Goal: Contribute content

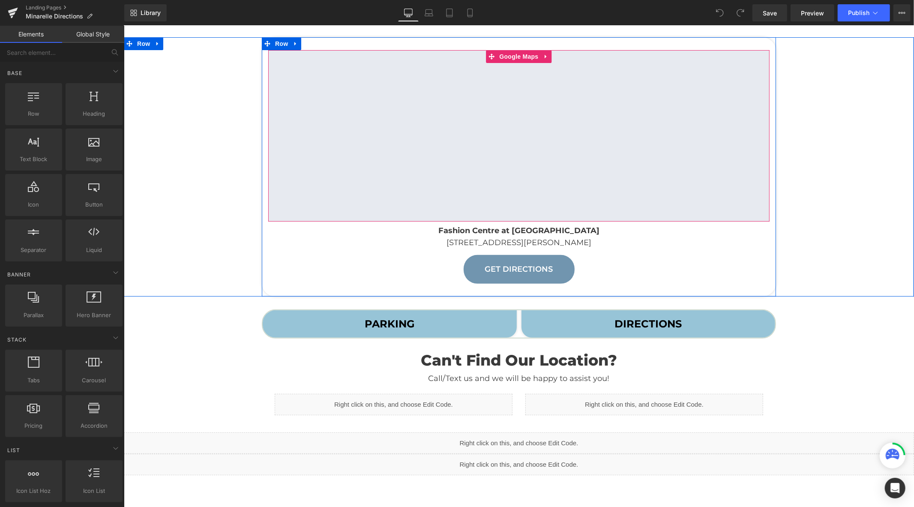
scroll to position [190, 0]
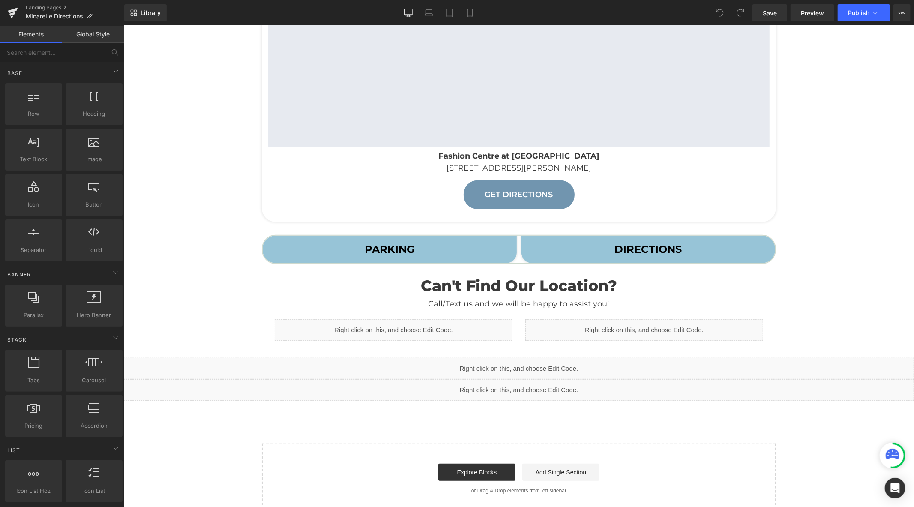
click at [629, 253] on strong "DIRECTIONS" at bounding box center [647, 248] width 67 height 12
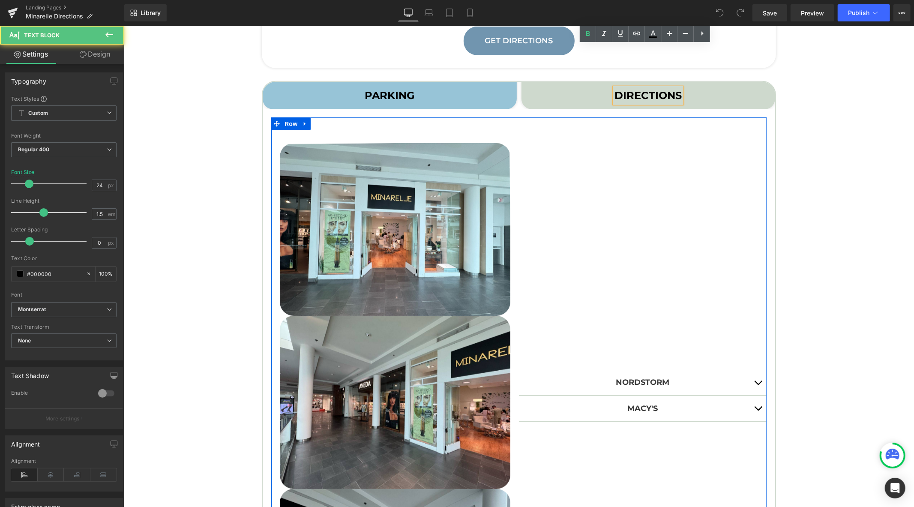
scroll to position [428, 0]
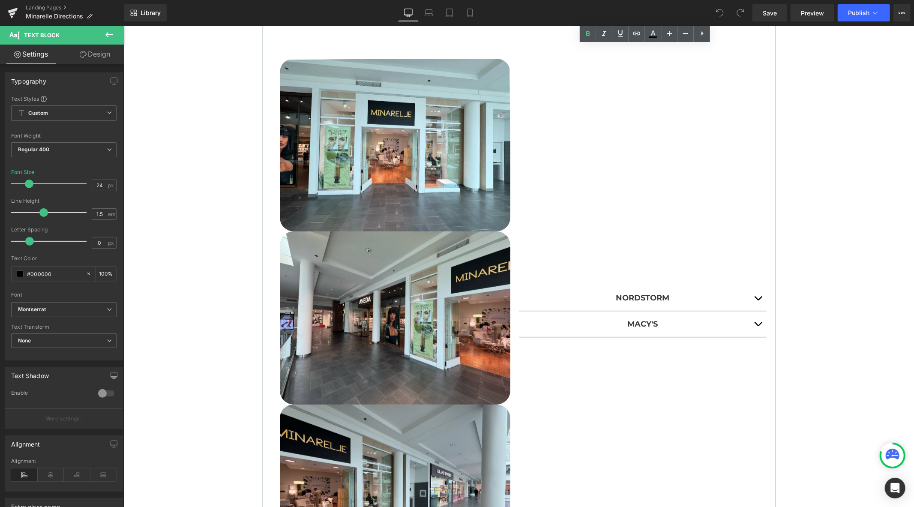
click at [757, 326] on span "button" at bounding box center [757, 326] width 0 height 0
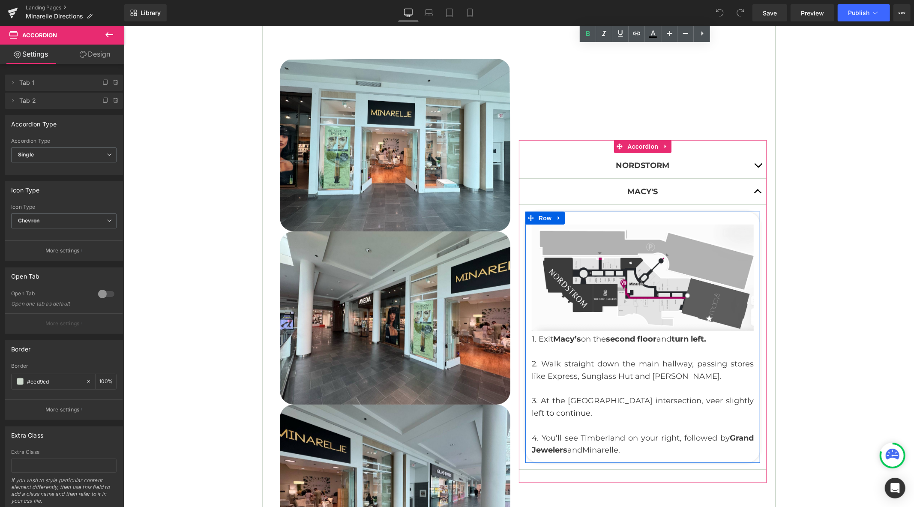
click at [640, 363] on p "2. Walk straight down the main hallway, passing stores like Express, Sunglass H…" at bounding box center [642, 369] width 222 height 25
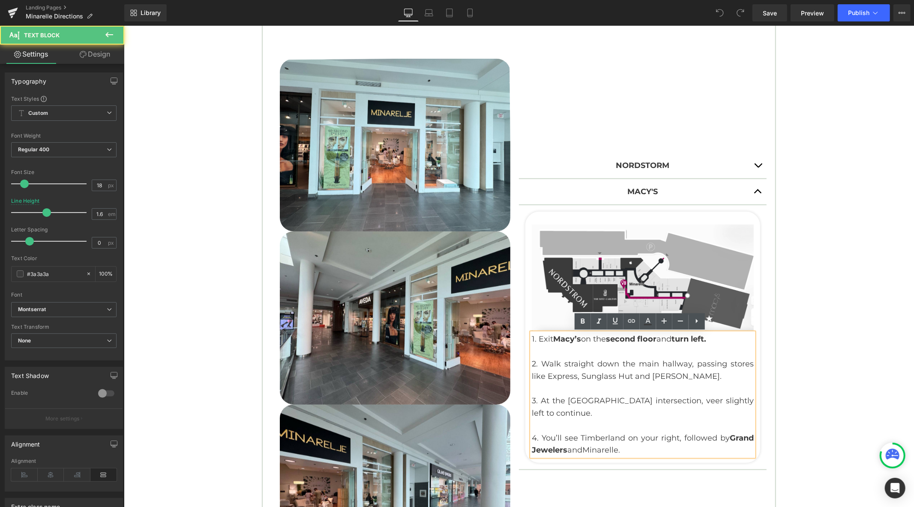
click at [639, 368] on p "2. Walk straight down the main hallway, passing stores like Express, Sunglass H…" at bounding box center [642, 369] width 222 height 25
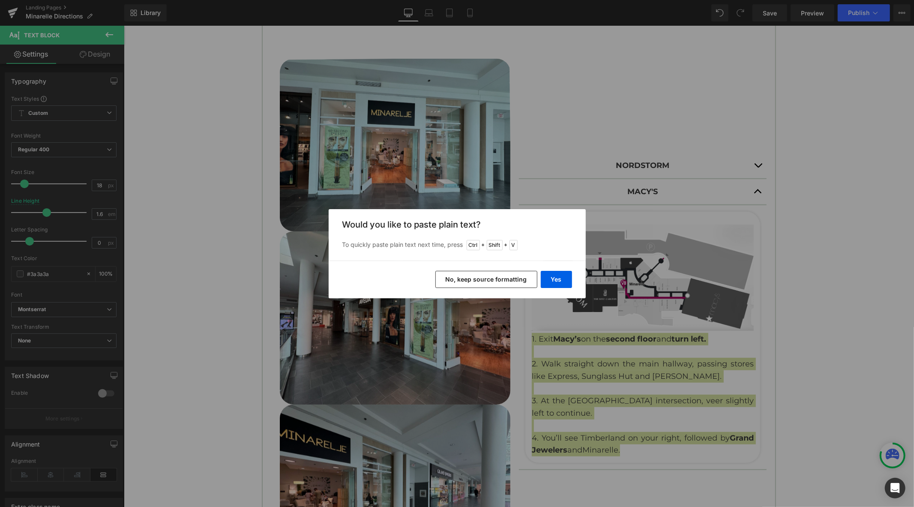
click at [500, 275] on button "No, keep source formatting" at bounding box center [486, 279] width 102 height 17
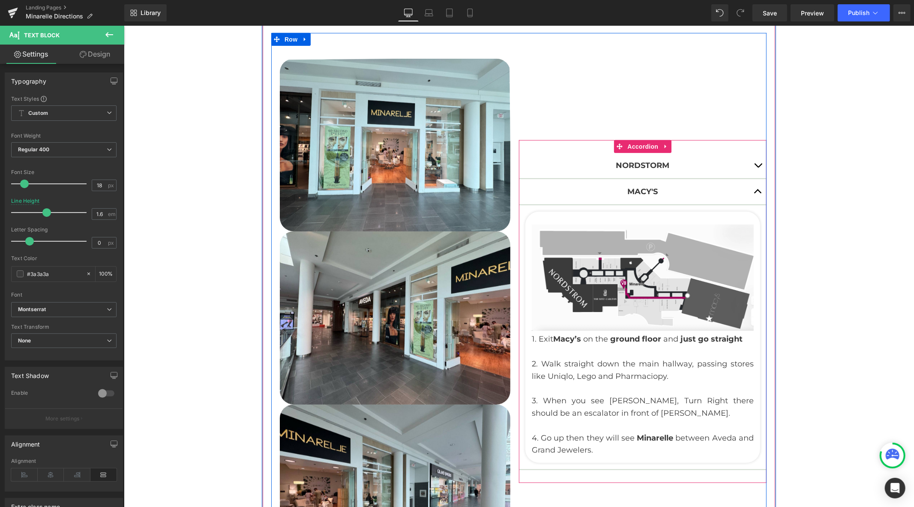
click at [757, 167] on span "button" at bounding box center [757, 167] width 0 height 0
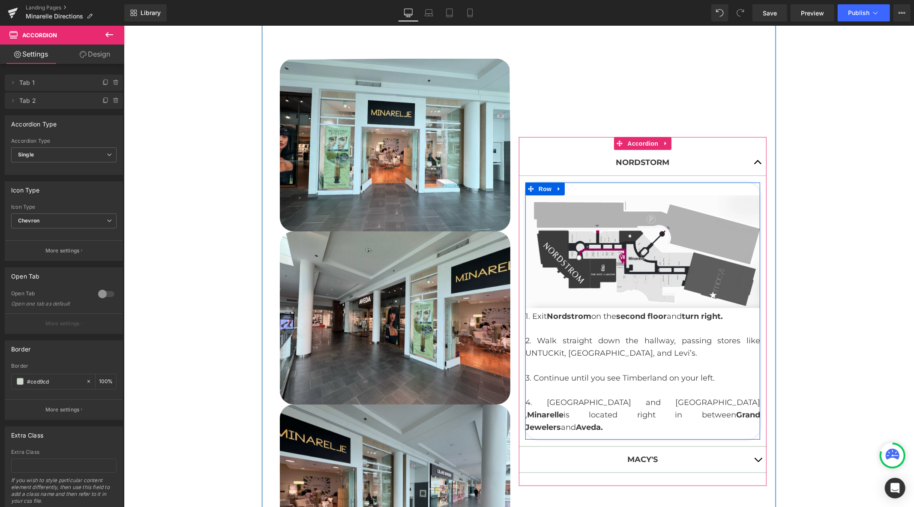
scroll to position [571, 0]
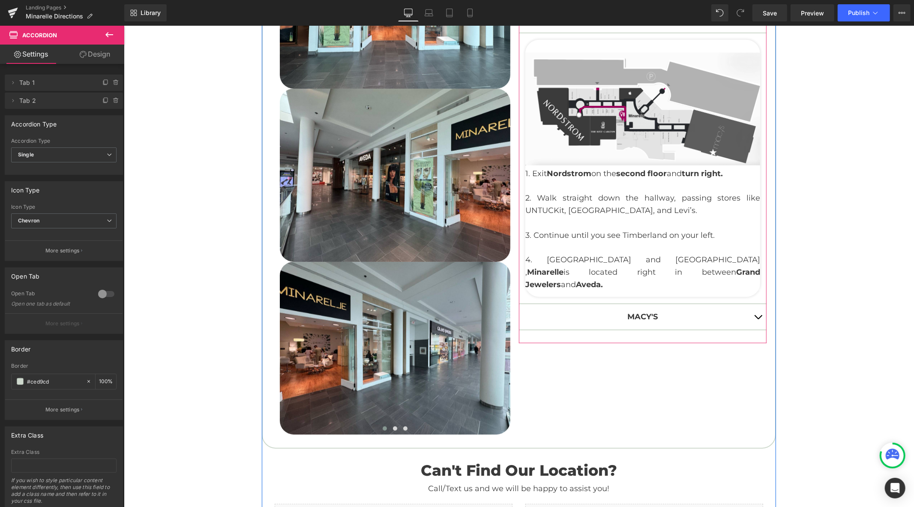
click at [625, 233] on div "1. Exit Nordstrom on the second floor and turn right. 2. Walk straight down the…" at bounding box center [642, 228] width 235 height 123
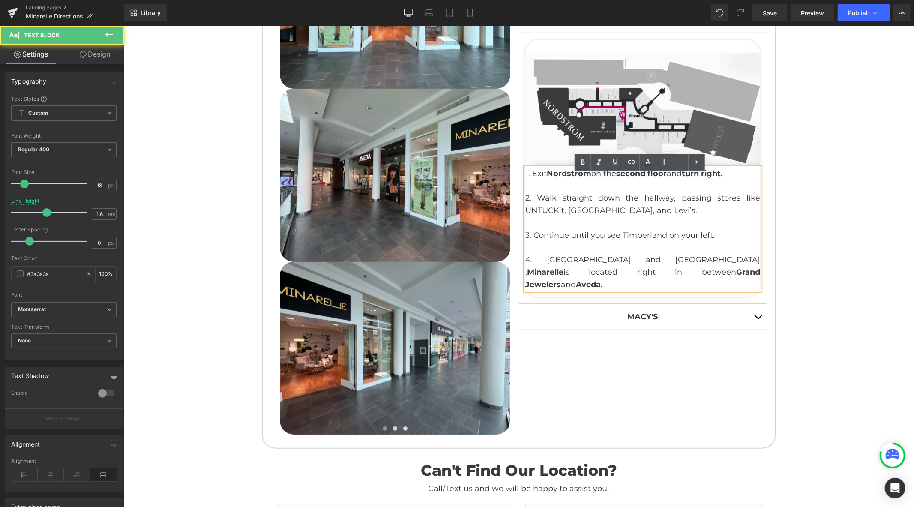
click at [625, 236] on p "3. Continue until you see Timberland on your left." at bounding box center [642, 235] width 235 height 12
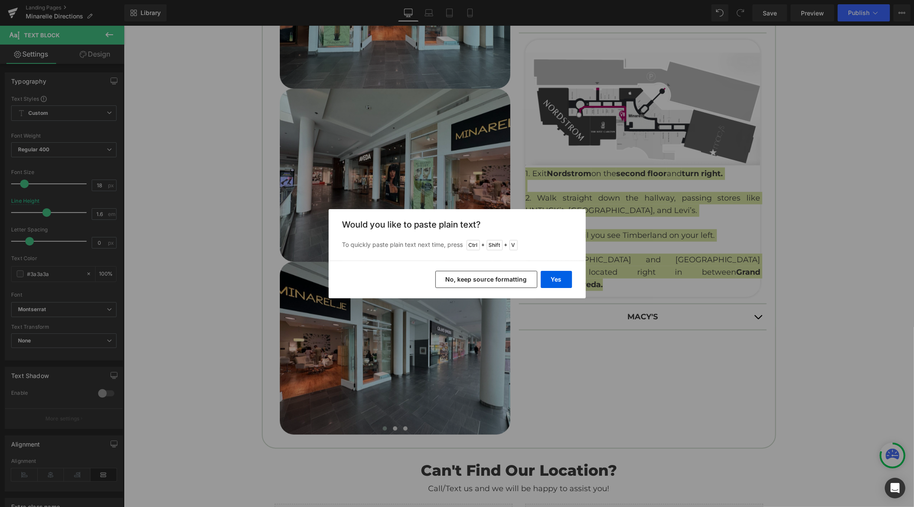
click at [486, 281] on button "No, keep source formatting" at bounding box center [486, 279] width 102 height 17
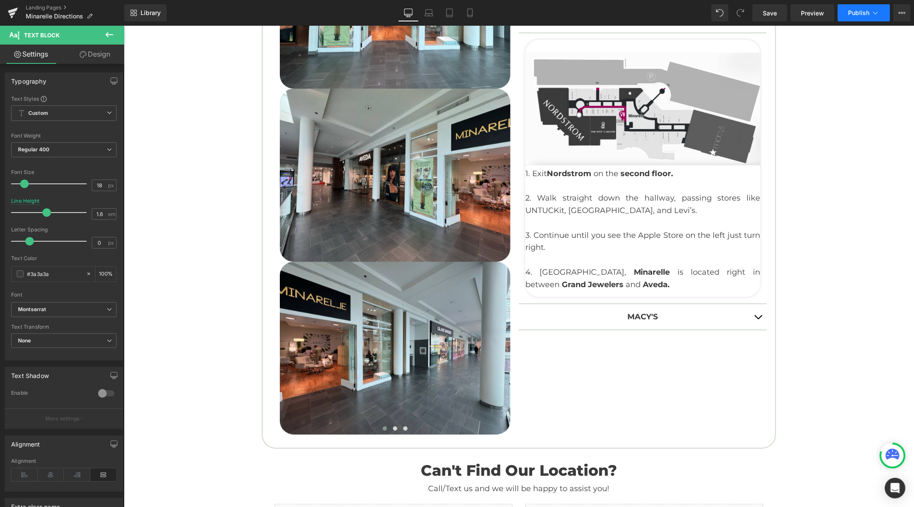
click at [866, 15] on span "Publish" at bounding box center [858, 12] width 21 height 7
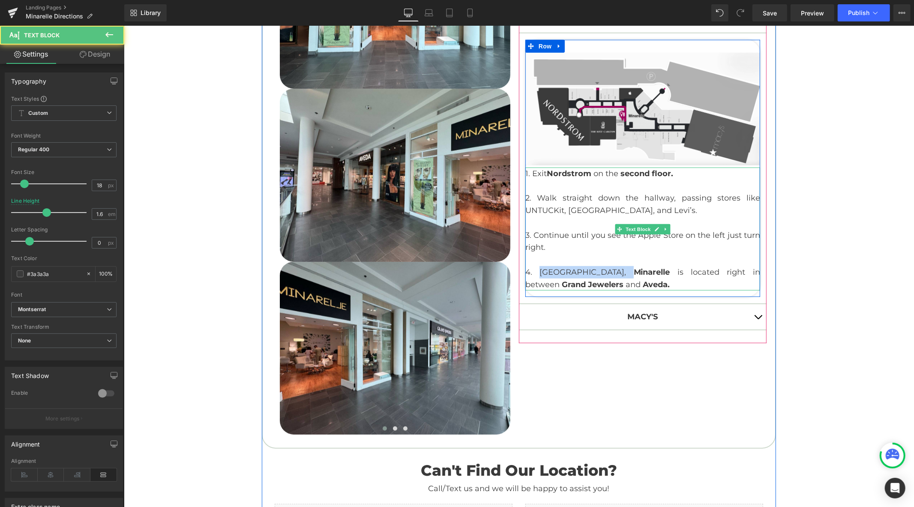
drag, startPoint x: 630, startPoint y: 273, endPoint x: 533, endPoint y: 275, distance: 97.3
click at [533, 275] on p "4. [GEOGRAPHIC_DATA], [GEOGRAPHIC_DATA] is located right in between [GEOGRAPHIC…" at bounding box center [642, 278] width 235 height 25
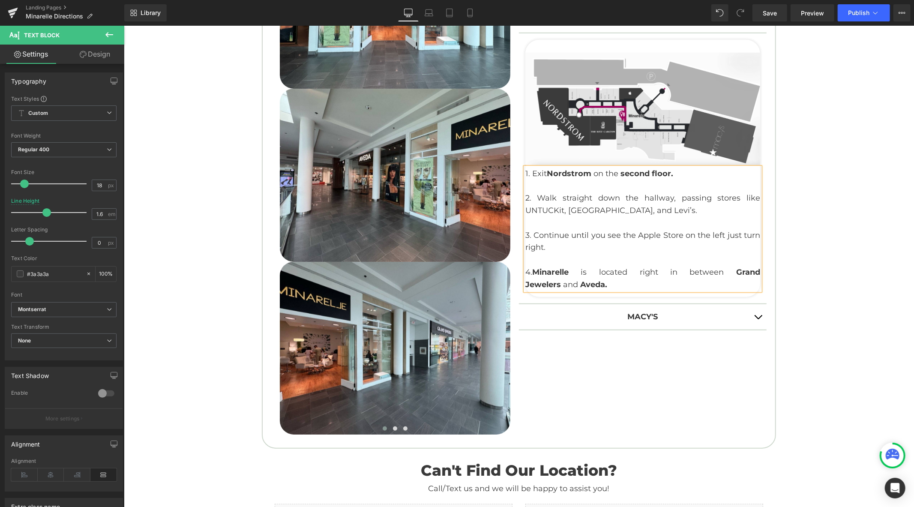
click at [612, 243] on p "3. Continue until you see the Apple Store on the left just turn right." at bounding box center [642, 241] width 235 height 25
click at [617, 386] on div "Nordstorm Text Block Image 1. Exit Nordstrom on the second floor . 2. Walk stra…" at bounding box center [642, 169] width 248 height 532
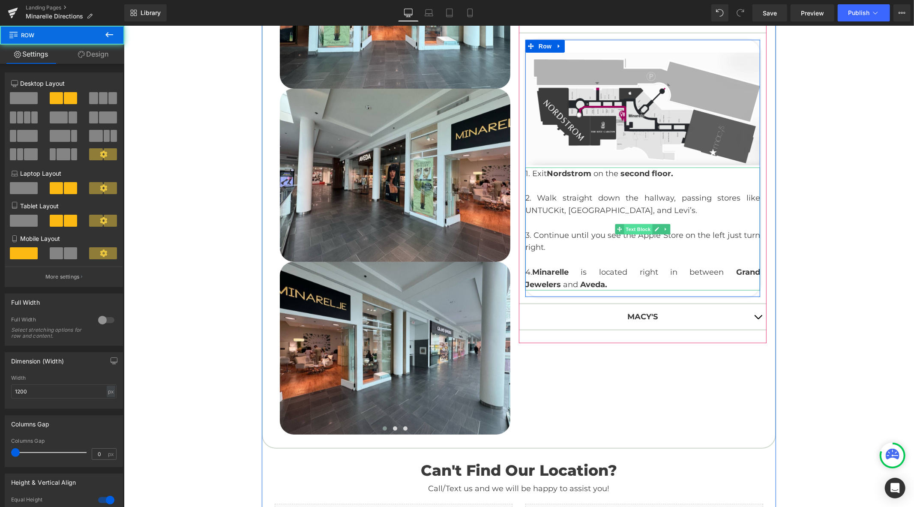
click at [632, 230] on span "Text Block" at bounding box center [638, 229] width 28 height 10
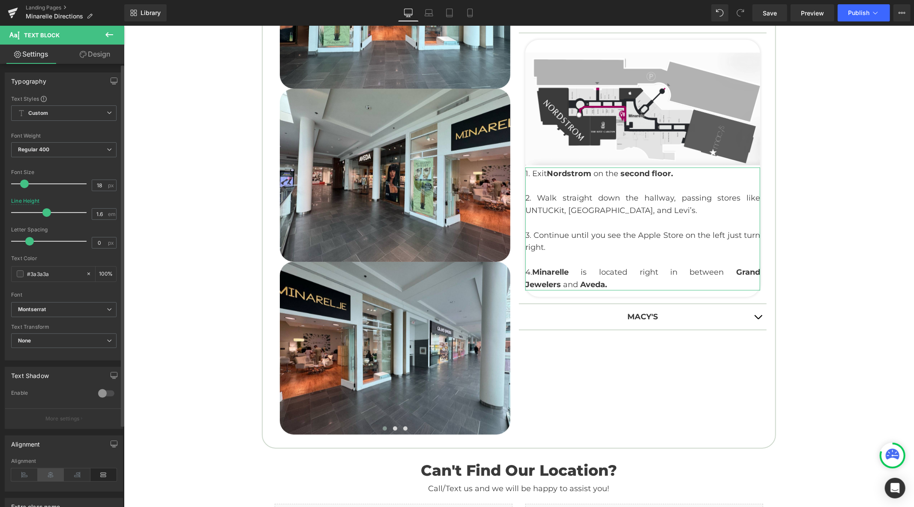
click at [49, 472] on icon at bounding box center [51, 474] width 27 height 13
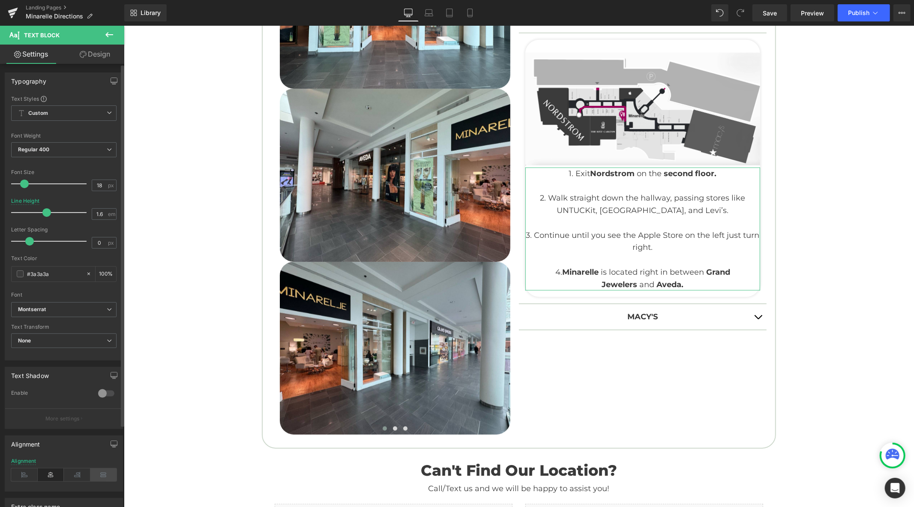
click at [99, 473] on icon at bounding box center [103, 474] width 27 height 13
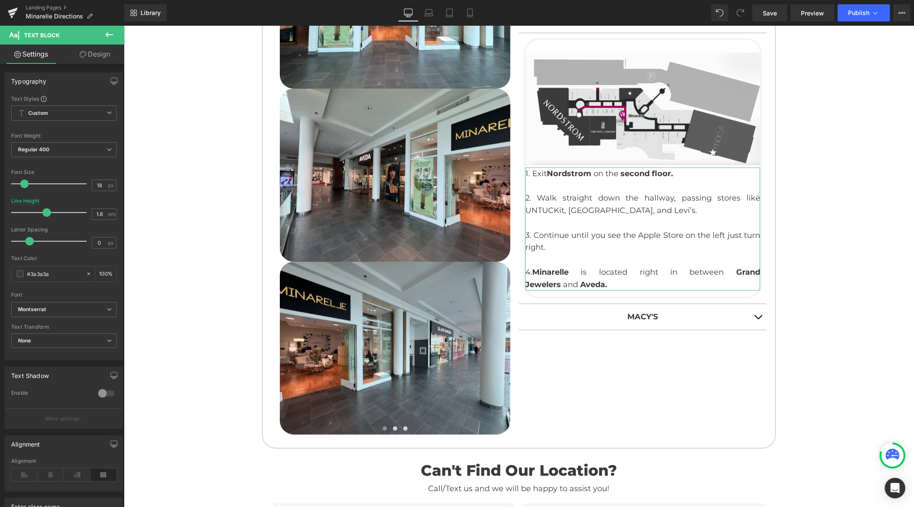
click at [89, 58] on link "Design" at bounding box center [95, 54] width 62 height 19
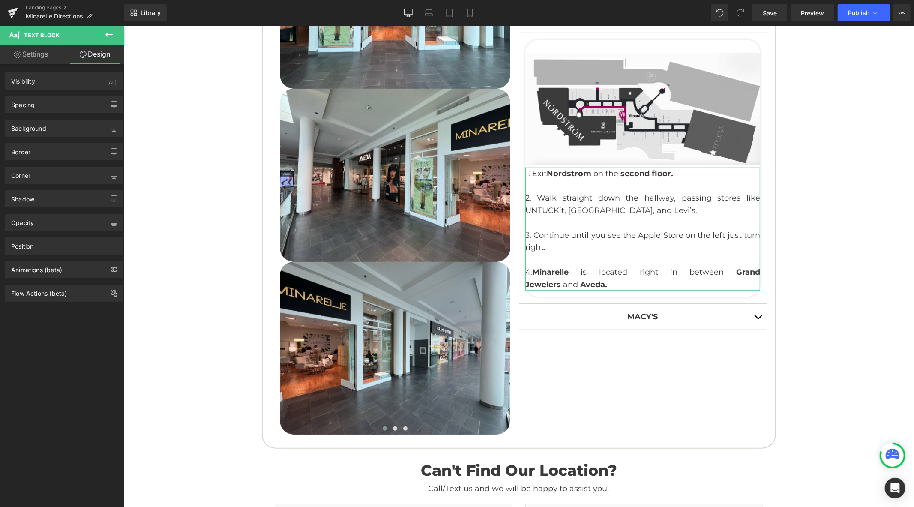
type input "5"
type input "0"
type input "5"
type input "0"
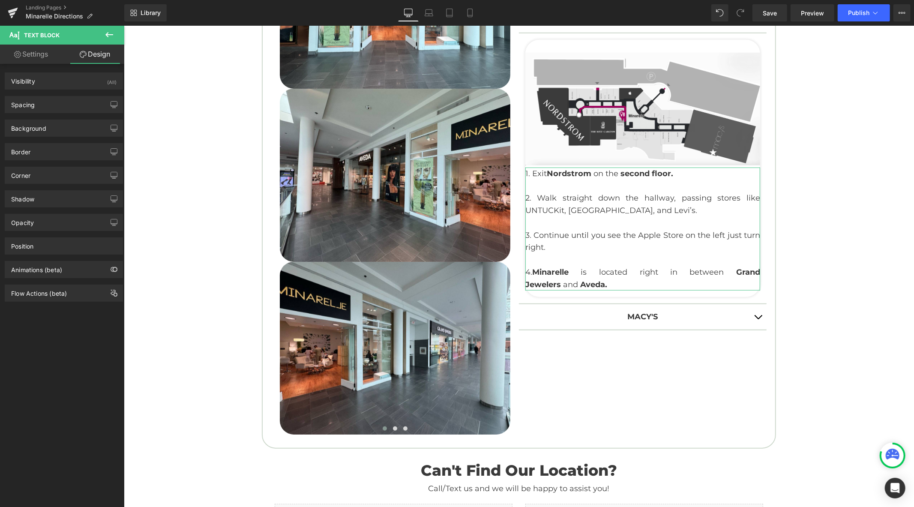
type input "0"
click at [57, 100] on div "Spacing" at bounding box center [63, 104] width 117 height 16
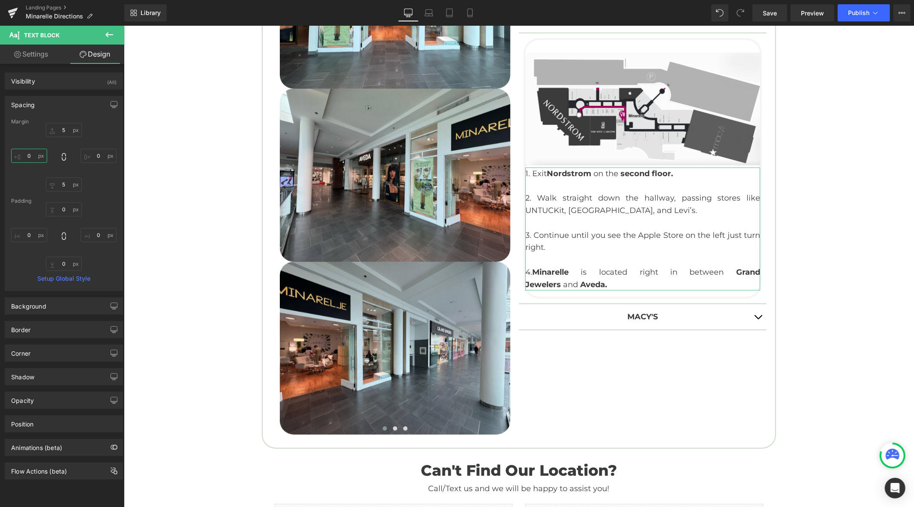
click at [35, 153] on input "0" at bounding box center [29, 156] width 36 height 14
type input "15"
click at [96, 156] on input "0" at bounding box center [99, 156] width 36 height 14
type input "15"
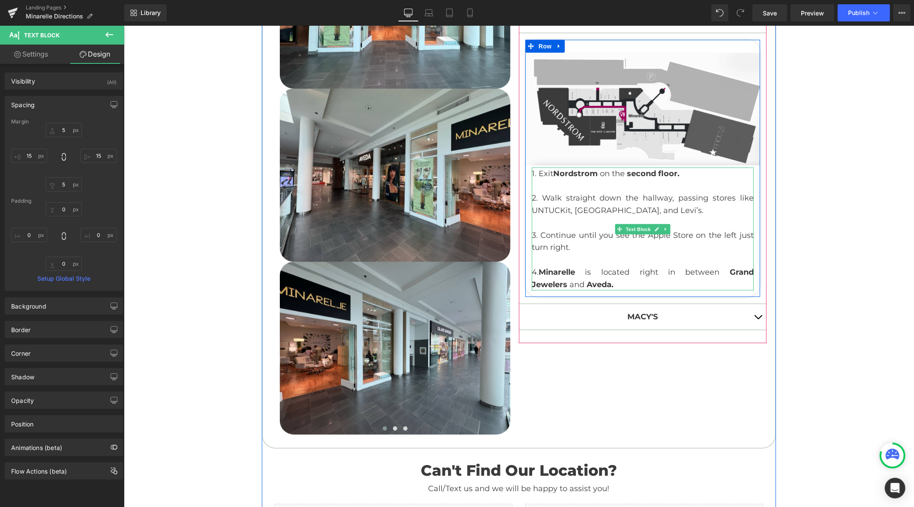
click at [533, 271] on p "4. [GEOGRAPHIC_DATA] is located right in between [GEOGRAPHIC_DATA] and [GEOGRAP…" at bounding box center [642, 278] width 222 height 25
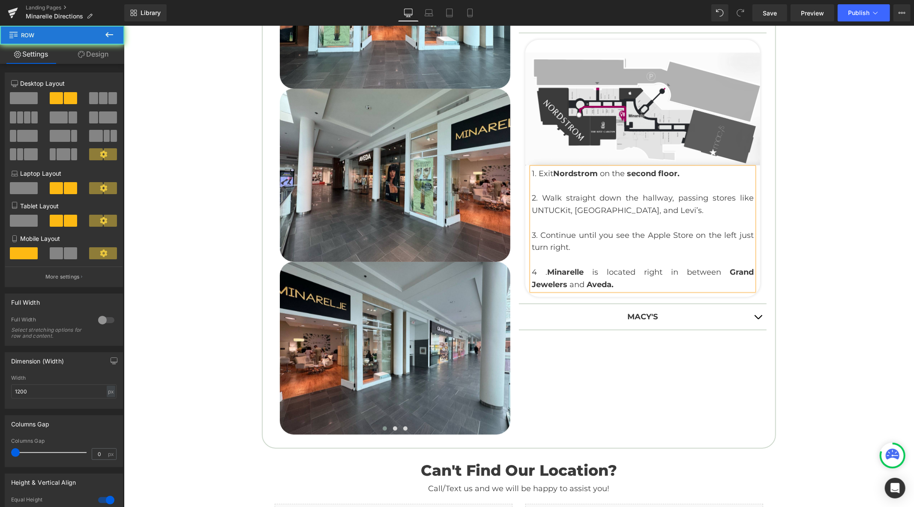
click at [639, 369] on div "Nordstorm Text Block Image 1. Exit Nordstrom on the second floor . 2. Walk stra…" at bounding box center [642, 169] width 248 height 532
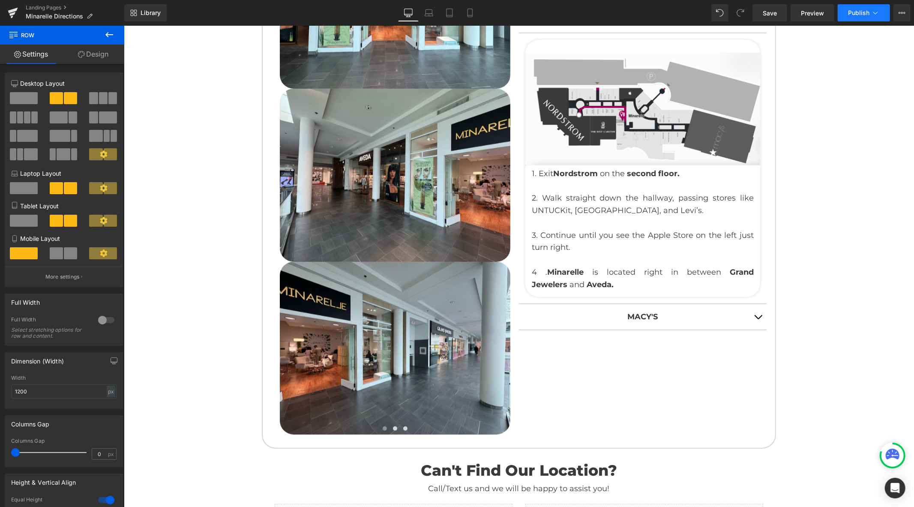
click at [850, 19] on button "Publish" at bounding box center [864, 12] width 52 height 17
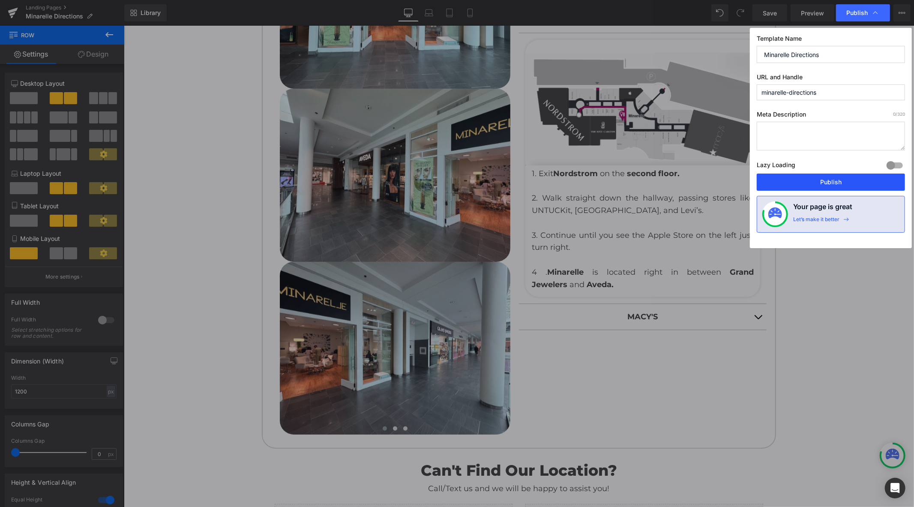
click at [826, 181] on button "Publish" at bounding box center [831, 182] width 148 height 17
